Goal: Navigation & Orientation: Find specific page/section

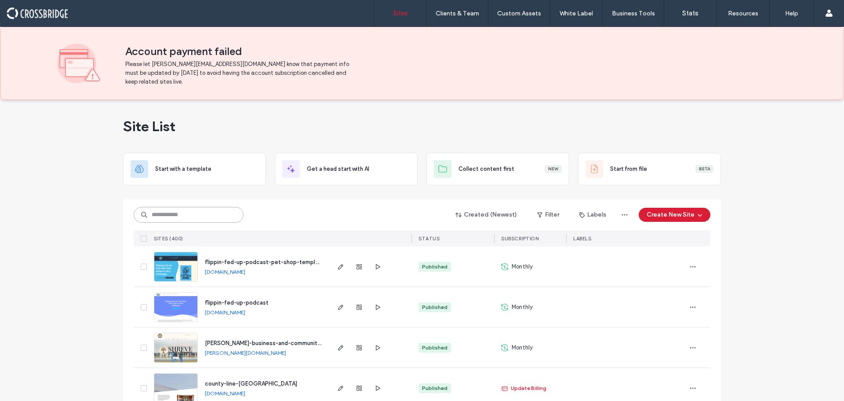
click at [208, 211] on input at bounding box center [189, 215] width 110 height 16
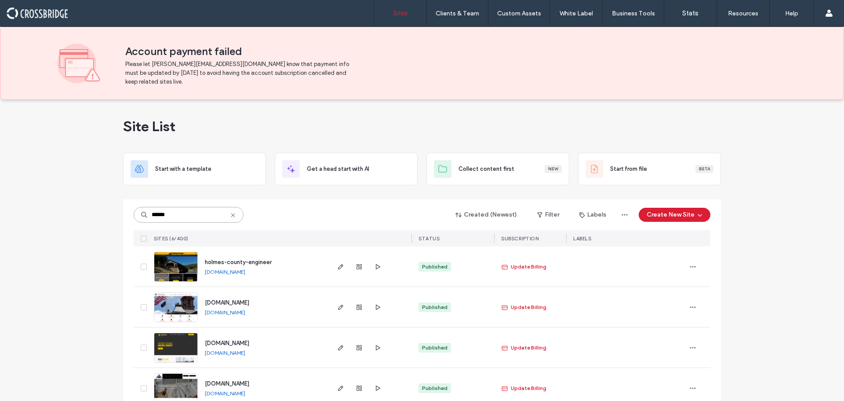
type input "******"
click at [175, 261] on img at bounding box center [175, 282] width 43 height 60
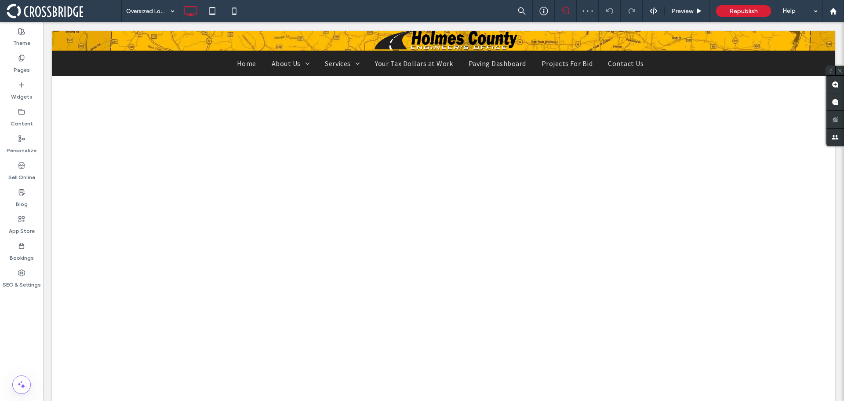
click at [63, 304] on div at bounding box center [63, 301] width 22 height 14
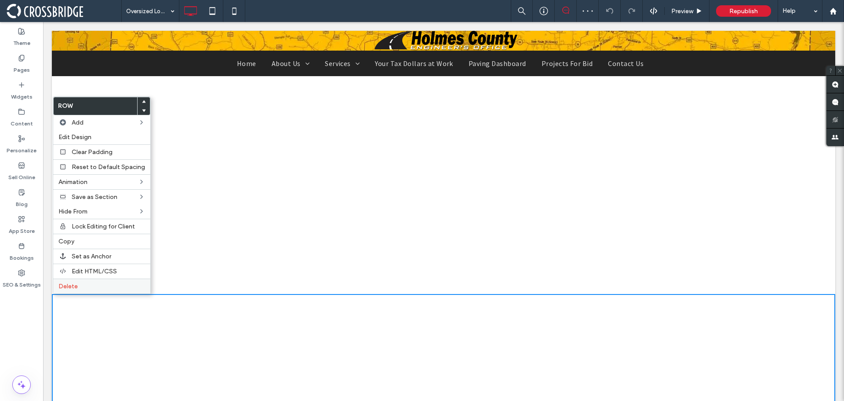
click at [73, 292] on div "Delete" at bounding box center [101, 285] width 97 height 15
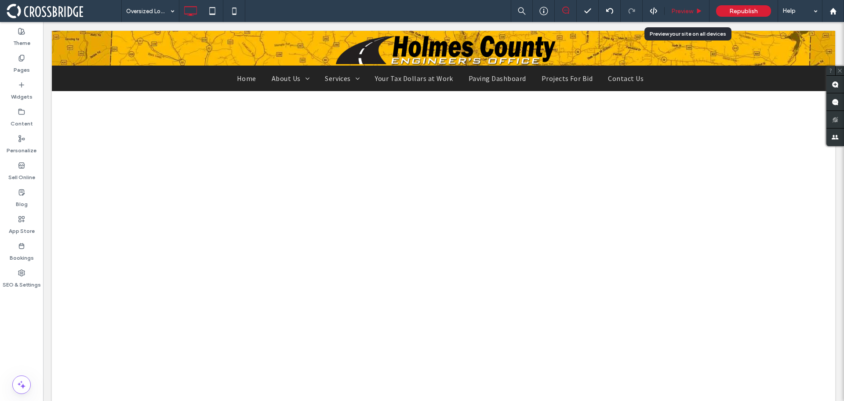
click at [686, 11] on span "Preview" at bounding box center [683, 10] width 22 height 7
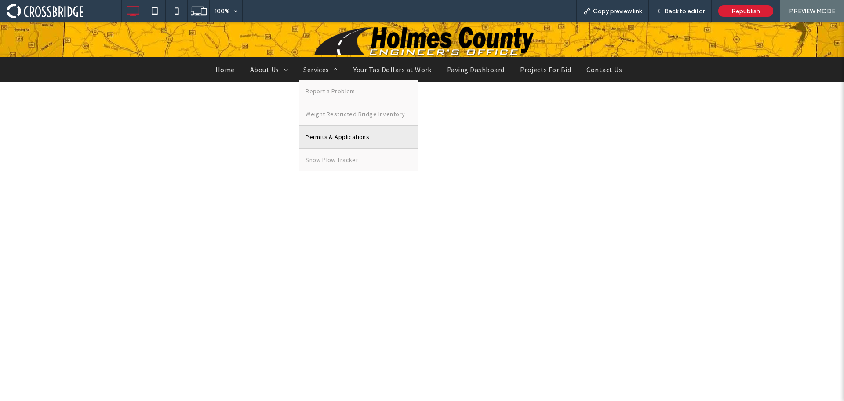
click at [333, 139] on span "Permits & Applications" at bounding box center [338, 136] width 64 height 9
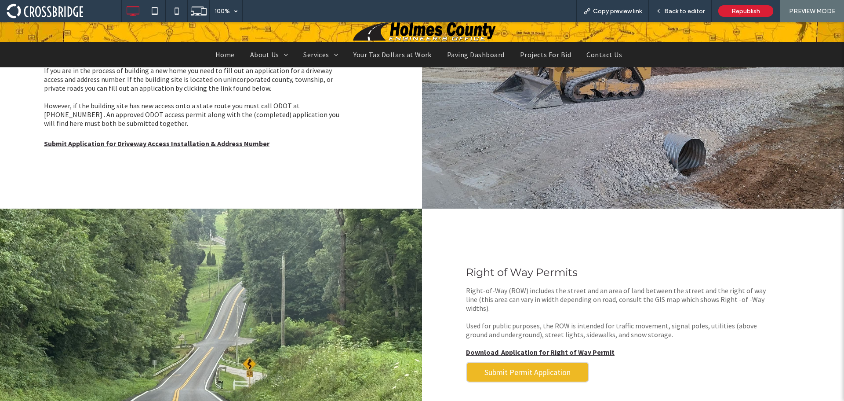
scroll to position [308, 0]
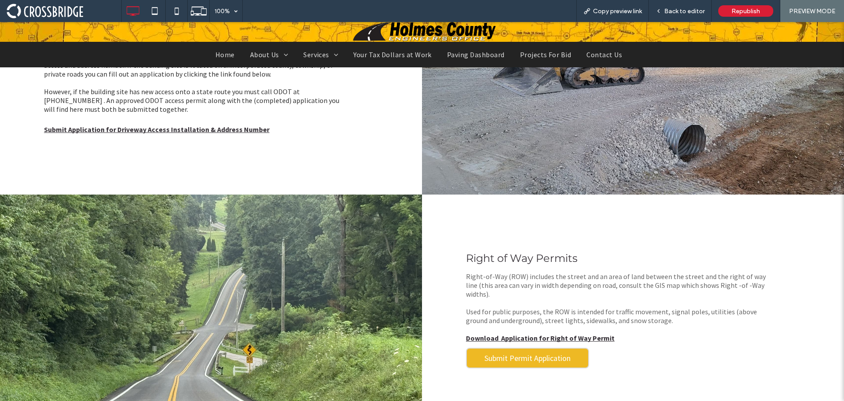
click at [227, 128] on strong "Submit Application for Driveway Access Installation & Address Number" at bounding box center [157, 129] width 226 height 9
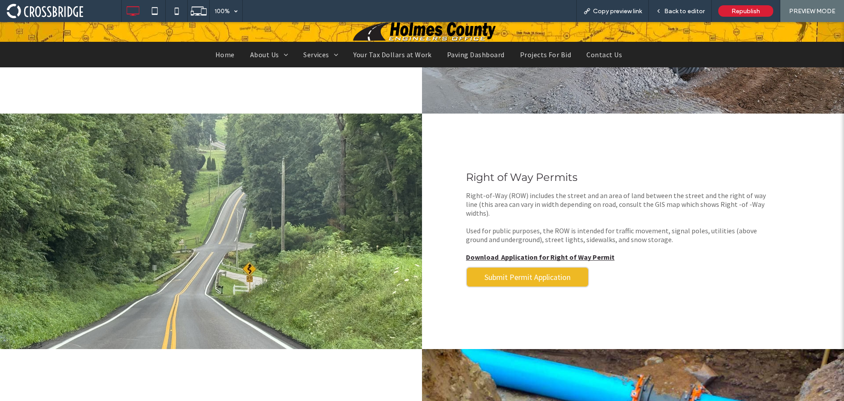
scroll to position [396, 0]
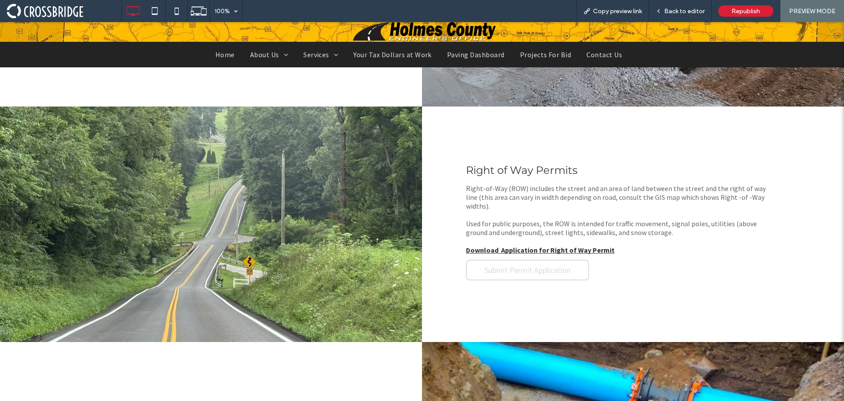
click at [497, 267] on span "Submit Permit Application" at bounding box center [528, 270] width 86 height 10
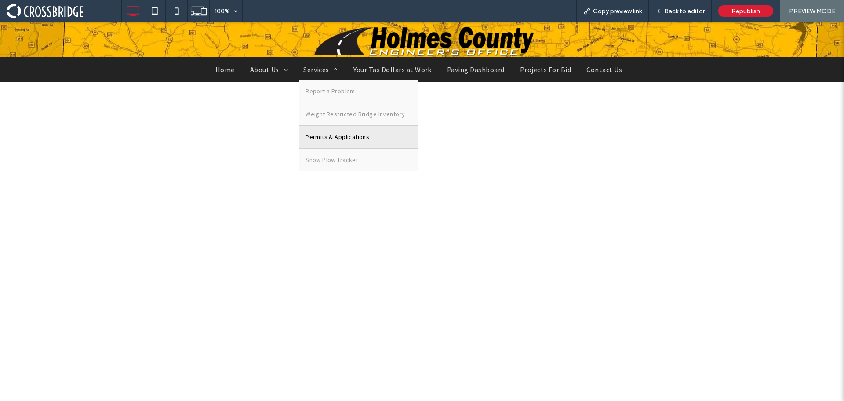
click at [335, 131] on link "Permits & Applications" at bounding box center [358, 137] width 119 height 22
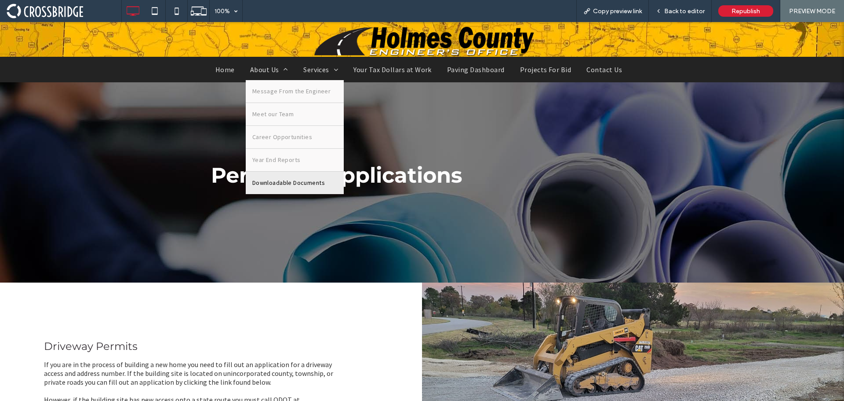
click at [292, 180] on span "Downloadable Documents" at bounding box center [288, 182] width 73 height 9
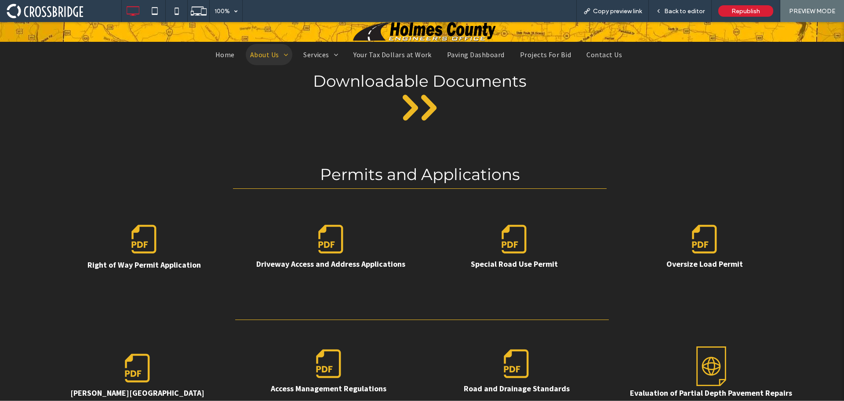
scroll to position [264, 0]
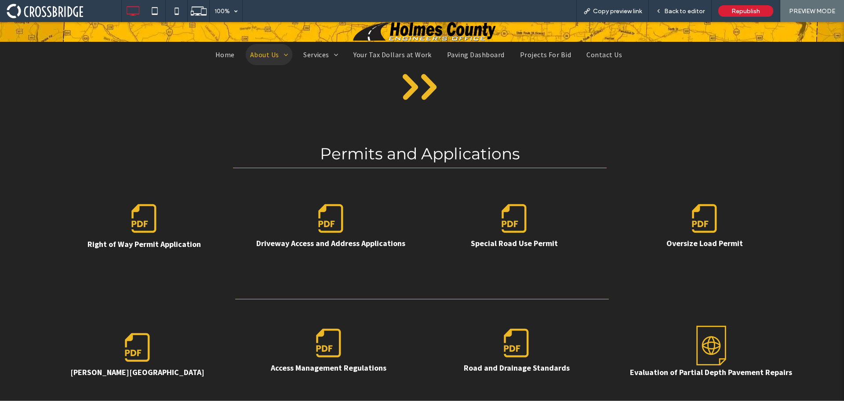
click at [144, 225] on icon at bounding box center [146, 223] width 4 height 6
click at [221, 178] on div "Permits and Applications Click To Paste Row + Add Section" at bounding box center [422, 151] width 844 height 69
click at [680, 10] on span "Back to editor" at bounding box center [685, 10] width 40 height 7
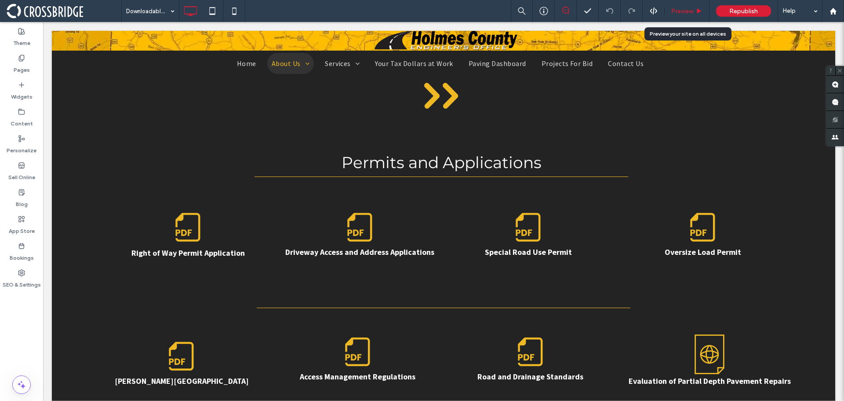
click at [694, 7] on div "Preview" at bounding box center [687, 11] width 45 height 22
click at [684, 9] on span "Preview" at bounding box center [683, 10] width 22 height 7
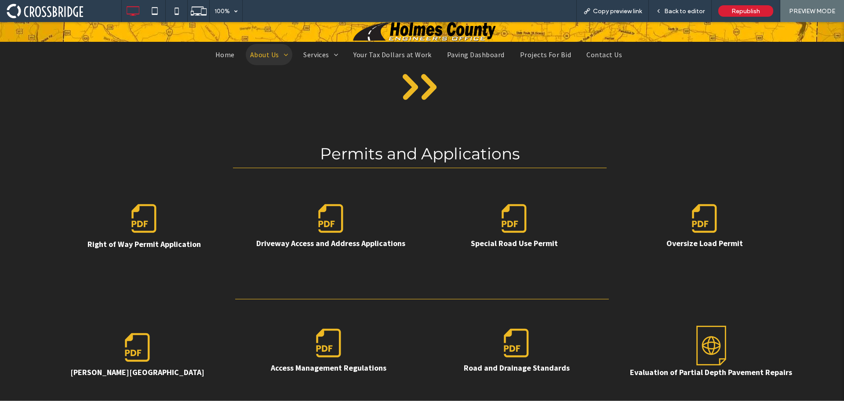
click at [152, 246] on strong "Right of Way Permit Application" at bounding box center [144, 244] width 113 height 10
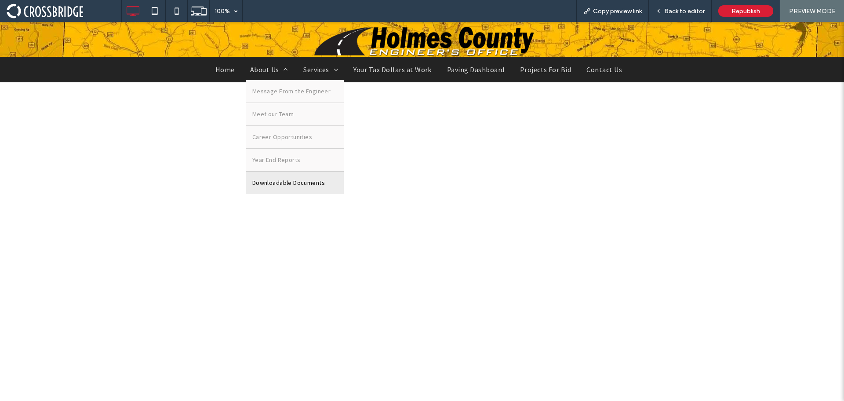
click at [279, 182] on span "Downloadable Documents" at bounding box center [288, 182] width 73 height 9
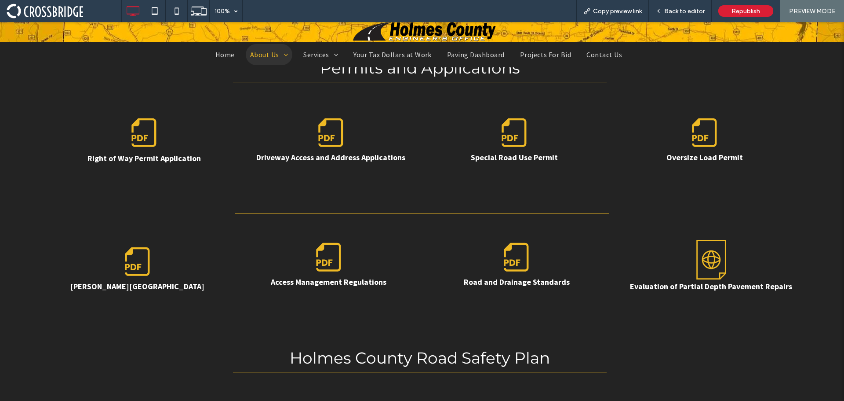
scroll to position [352, 0]
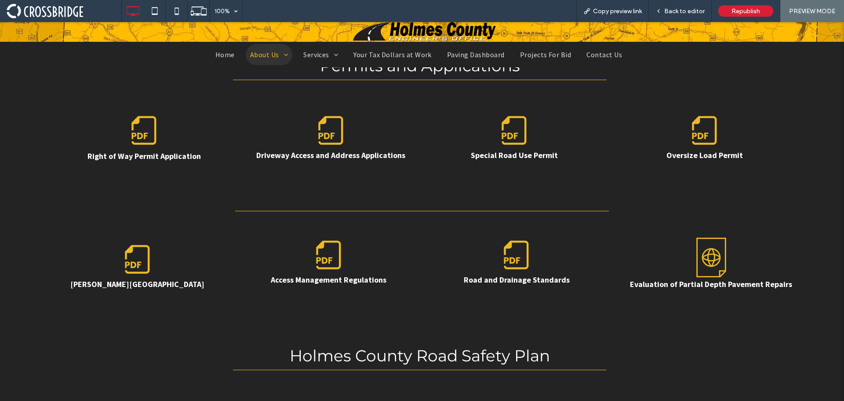
click at [139, 285] on link "RUMA Region" at bounding box center [137, 284] width 134 height 10
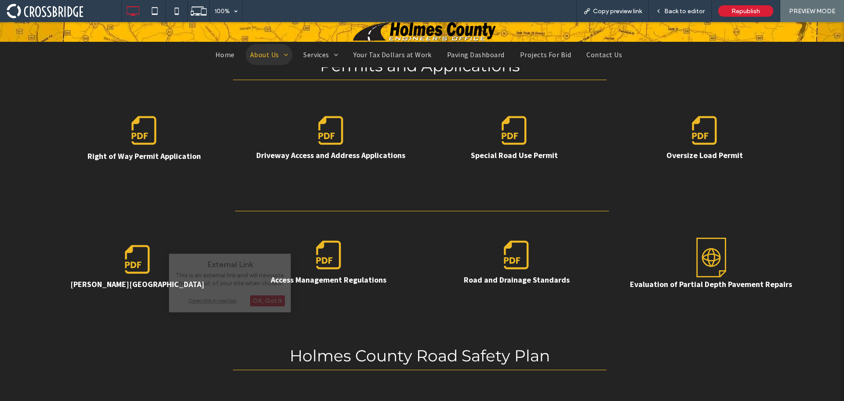
click at [149, 301] on div "RUMA Region Click To Paste Access Management Regulations Click To Paste Road an…" at bounding box center [422, 271] width 844 height 96
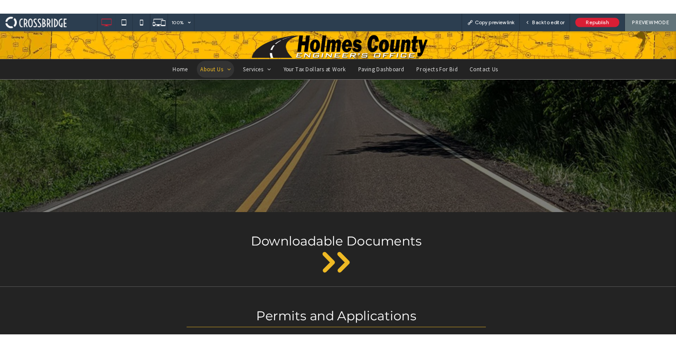
scroll to position [0, 0]
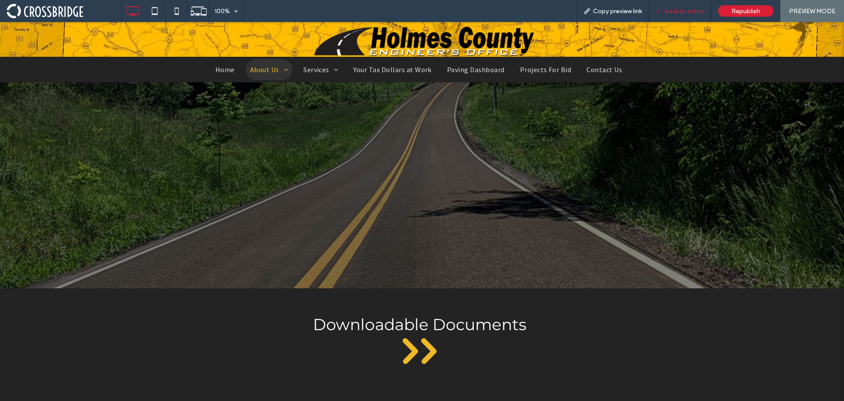
click at [683, 9] on span "Back to editor" at bounding box center [685, 10] width 40 height 7
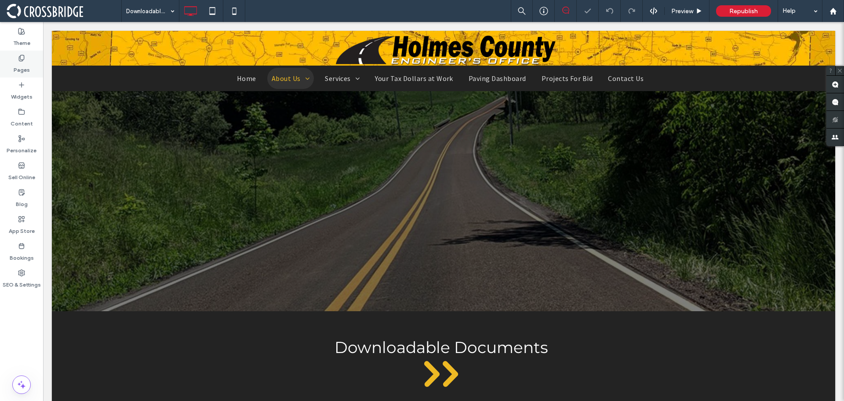
click at [31, 62] on div "Pages" at bounding box center [21, 64] width 43 height 27
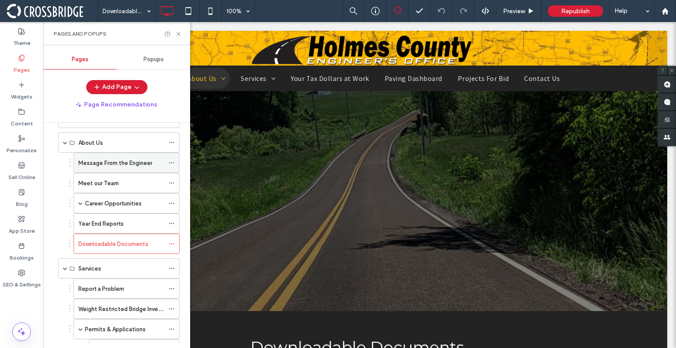
scroll to position [44, 0]
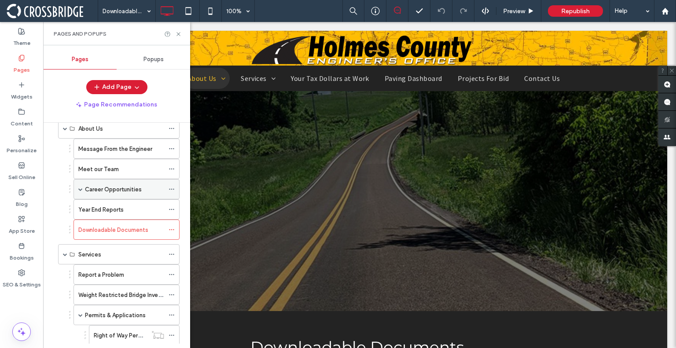
click at [81, 189] on span at bounding box center [80, 189] width 4 height 4
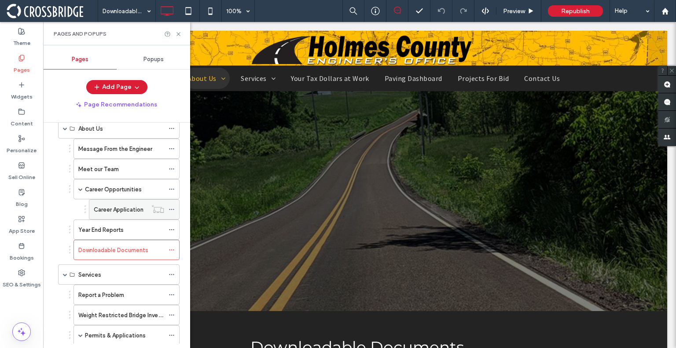
click at [99, 205] on label "Career Application" at bounding box center [119, 209] width 50 height 15
click at [179, 33] on icon at bounding box center [178, 34] width 7 height 7
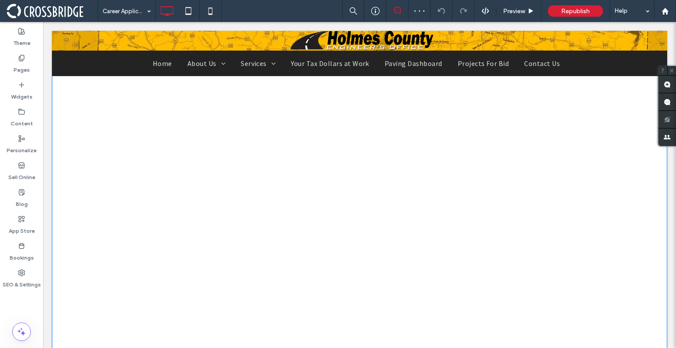
scroll to position [132, 0]
